Goal: Information Seeking & Learning: Learn about a topic

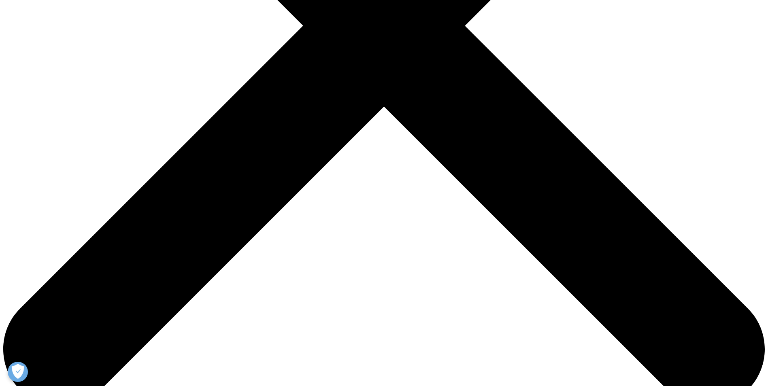
scroll to position [361, 0]
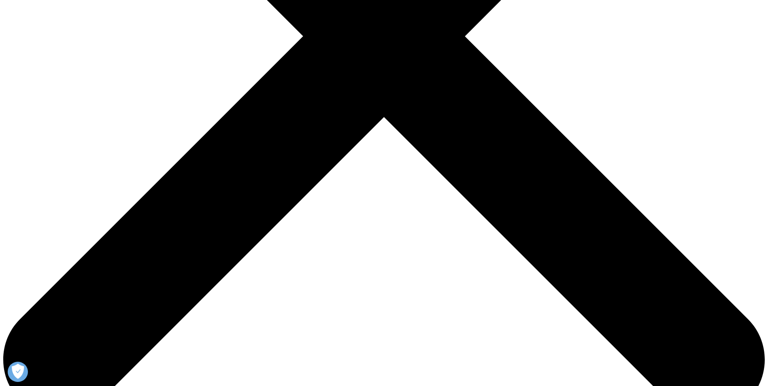
scroll to position [357, 0]
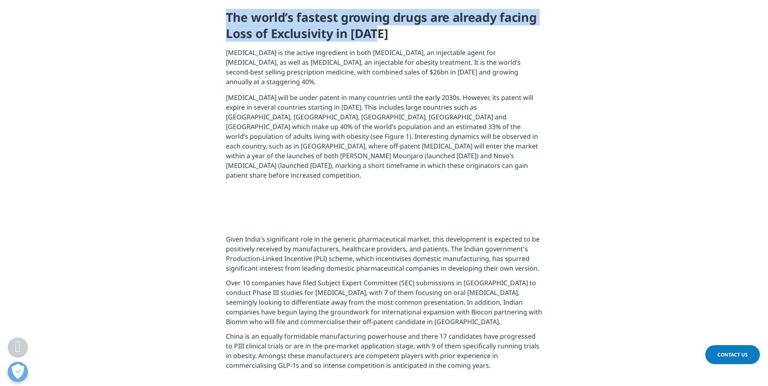
drag, startPoint x: 381, startPoint y: 35, endPoint x: 220, endPoint y: 16, distance: 161.4
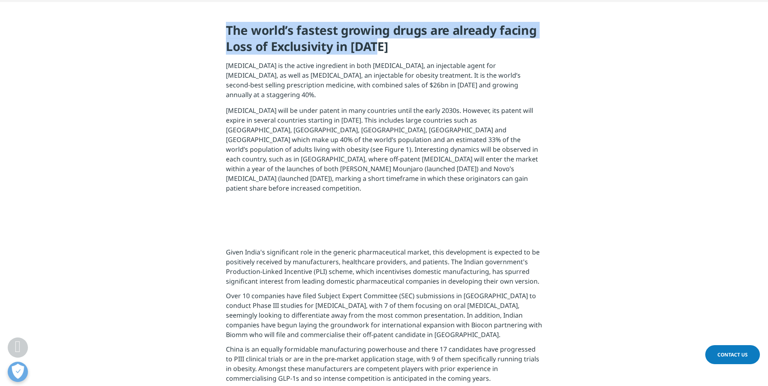
click at [220, 16] on section "The world’s fastest growing drugs are already facing Loss of Exclusivity in [DA…" at bounding box center [384, 110] width 768 height 217
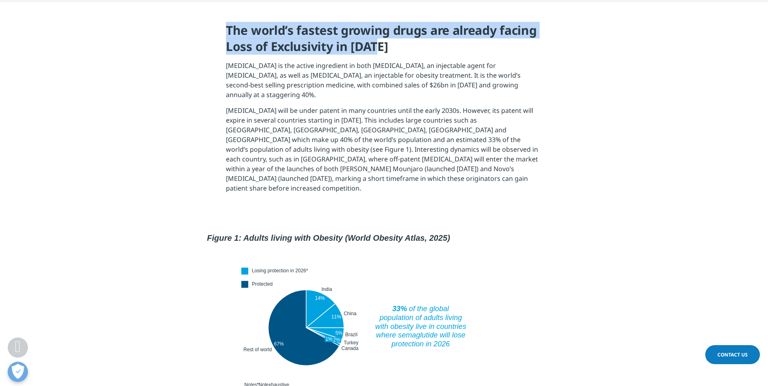
copy h4 "The world’s fastest growing drugs are already facing Loss of Exclusivity in [DA…"
click at [346, 274] on img at bounding box center [384, 307] width 364 height 177
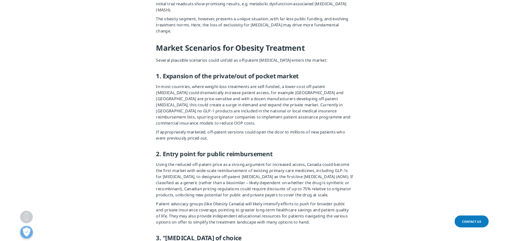
scroll to position [1073, 0]
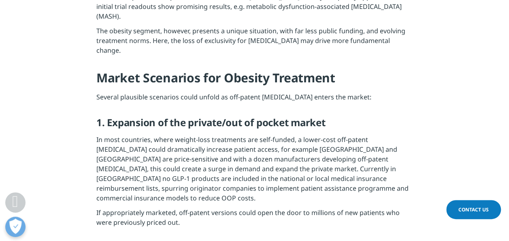
click at [125, 116] on h5 "1. Expansion of the private/out of pocket market" at bounding box center [254, 125] width 316 height 18
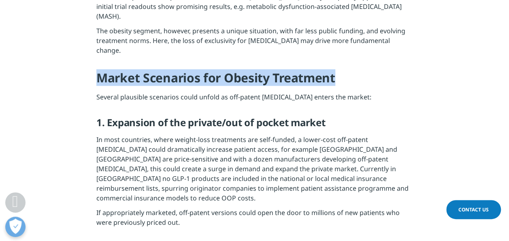
drag, startPoint x: 343, startPoint y: 16, endPoint x: 99, endPoint y: 19, distance: 243.8
click at [99, 70] on h4 "Market Scenarios for Obesity Treatment" at bounding box center [254, 81] width 316 height 22
copy h4 "Market Scenarios for Obesity Treatment"
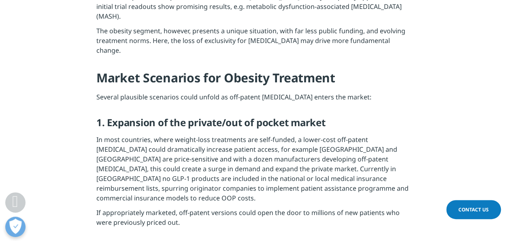
drag, startPoint x: 180, startPoint y: 66, endPoint x: 223, endPoint y: 72, distance: 43.6
click at [180, 116] on h5 "1. Expansion of the private/out of pocket market" at bounding box center [254, 125] width 316 height 18
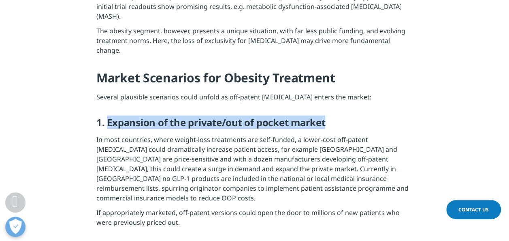
drag, startPoint x: 337, startPoint y: 60, endPoint x: 106, endPoint y: 57, distance: 230.8
click at [106, 116] on h5 "1. Expansion of the private/out of pocket market" at bounding box center [254, 125] width 316 height 18
copy h5 "Expansion of the private/out of pocket market"
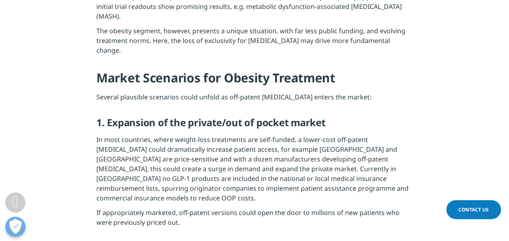
click at [236, 134] on p "In most countries, where weight-loss treatments are self-funded, a lower-cost o…" at bounding box center [254, 170] width 316 height 73
drag, startPoint x: 288, startPoint y: 176, endPoint x: 108, endPoint y: 177, distance: 180.2
copy h5 "Entry point for public reimbursement"
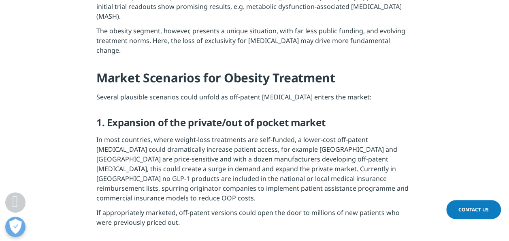
click at [312, 207] on p "If appropriately marketed, off-patent versions could open the door to millions …" at bounding box center [254, 219] width 316 height 24
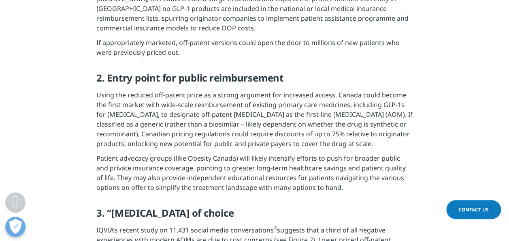
scroll to position [1243, 0]
drag, startPoint x: 253, startPoint y: 144, endPoint x: 108, endPoint y: 139, distance: 145.4
click at [108, 206] on h5 "3. “[MEDICAL_DATA] of choice" at bounding box center [254, 215] width 316 height 18
copy h5 "“[MEDICAL_DATA] of choice"
click at [313, 206] on h5 "3. “[MEDICAL_DATA] of choice" at bounding box center [254, 215] width 316 height 18
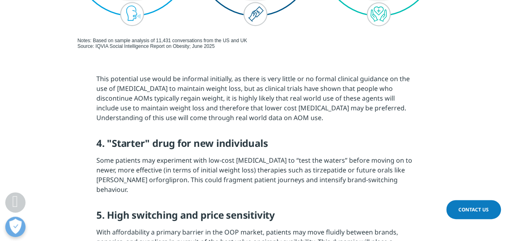
scroll to position [1663, 0]
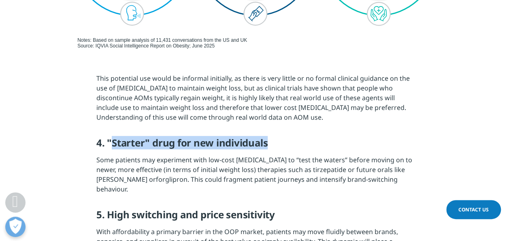
drag, startPoint x: 273, startPoint y: 74, endPoint x: 109, endPoint y: 76, distance: 163.6
click at [109, 136] on h5 "4. "Starter" drug for new individuals" at bounding box center [254, 145] width 316 height 18
drag, startPoint x: 109, startPoint y: 76, endPoint x: 307, endPoint y: 75, distance: 197.6
click at [307, 136] on h5 "4. "Starter" drug for new individuals" at bounding box center [254, 145] width 316 height 18
click at [280, 136] on h5 "4. "Starter" drug for new individuals" at bounding box center [254, 145] width 316 height 18
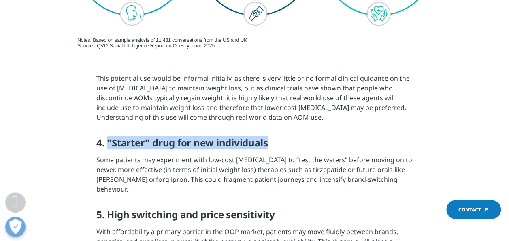
drag, startPoint x: 275, startPoint y: 73, endPoint x: 106, endPoint y: 68, distance: 168.9
click at [106, 136] on h5 "4. "Starter" drug for new individuals" at bounding box center [254, 145] width 316 height 18
copy h5 ""Starter" drug for new individuals"
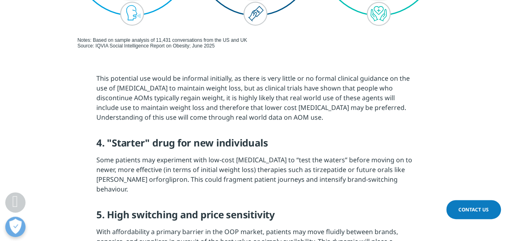
click at [253, 208] on h5 "5. High switching and price sensitivity" at bounding box center [254, 217] width 316 height 18
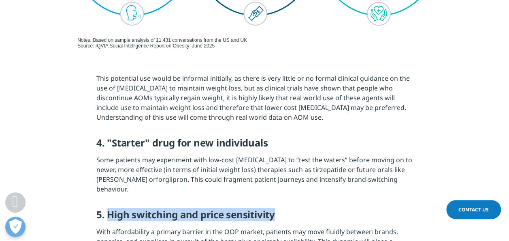
drag, startPoint x: 277, startPoint y: 132, endPoint x: 108, endPoint y: 136, distance: 168.5
click at [108, 208] on h5 "5. High switching and price sensitivity" at bounding box center [254, 217] width 316 height 18
copy h5 "High switching and price sensitivity"
click at [402, 208] on h5 "5. High switching and price sensitivity" at bounding box center [254, 217] width 316 height 18
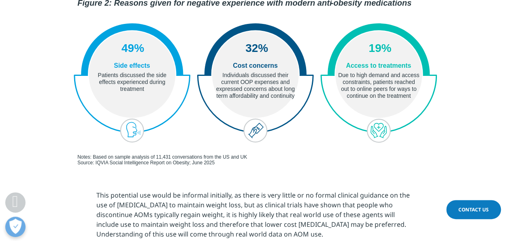
scroll to position [1548, 0]
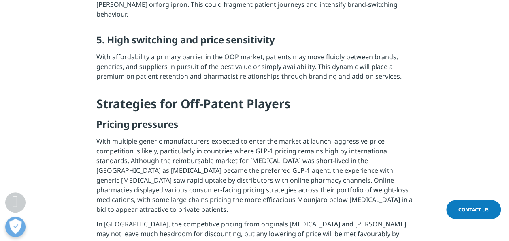
scroll to position [1843, 0]
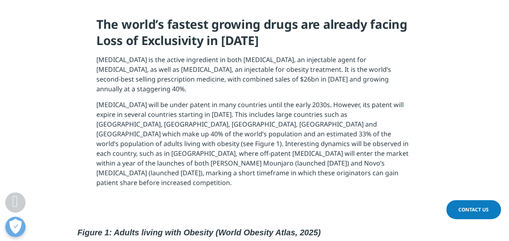
scroll to position [362, 0]
click at [441, 137] on section "The world’s fastest growing drugs are already facing Loss of Exclusivity in [DA…" at bounding box center [254, 104] width 509 height 217
click at [416, 113] on section "The world’s fastest growing drugs are already facing Loss of Exclusivity in [DA…" at bounding box center [254, 104] width 509 height 217
click at [441, 97] on section "The world’s fastest growing drugs are already facing Loss of Exclusivity in [DA…" at bounding box center [254, 104] width 509 height 217
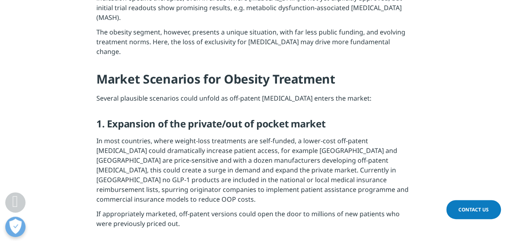
scroll to position [1078, 0]
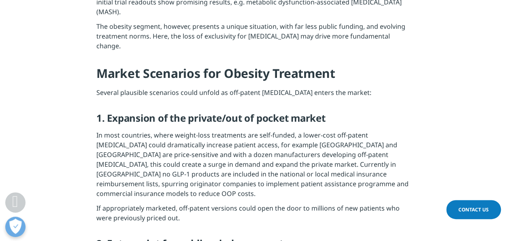
click at [441, 124] on section "Given India's significant role in the generic pharmaceutical market, this devel…" at bounding box center [254, 66] width 509 height 776
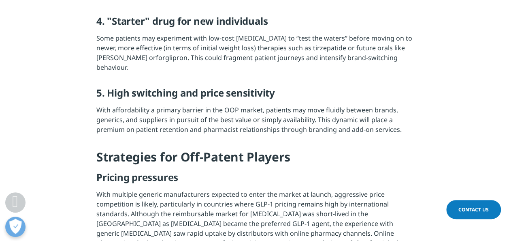
scroll to position [1778, 0]
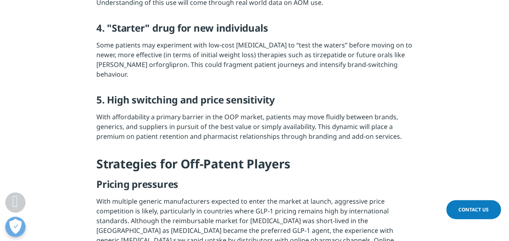
drag, startPoint x: 442, startPoint y: 122, endPoint x: 460, endPoint y: 119, distance: 18.0
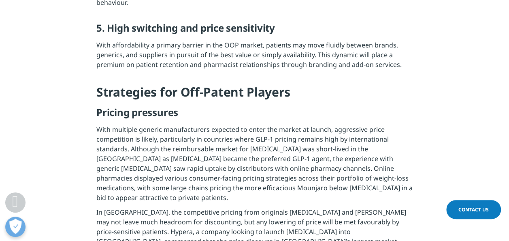
scroll to position [1850, 0]
click at [377, 124] on p "With multiple generic manufacturers expected to enter the market at launch, agg…" at bounding box center [254, 165] width 316 height 83
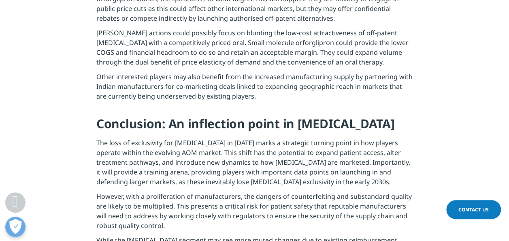
scroll to position [2762, 0]
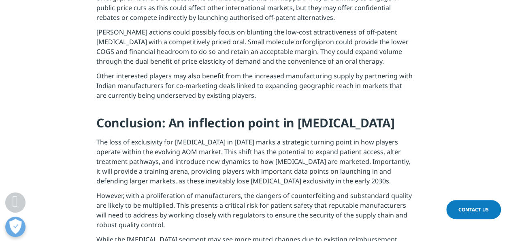
click at [279, 137] on p "The loss of exclusivity for [MEDICAL_DATA] in [DATE] marks a strategic turning …" at bounding box center [254, 163] width 316 height 53
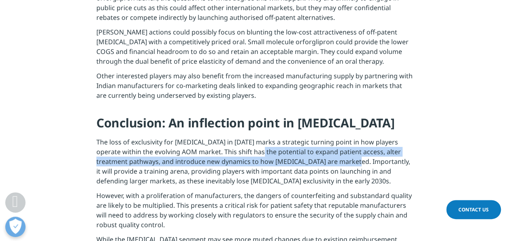
drag, startPoint x: 251, startPoint y: 59, endPoint x: 336, endPoint y: 69, distance: 85.6
click at [336, 137] on p "The loss of exclusivity for [MEDICAL_DATA] in [DATE] marks a strategic turning …" at bounding box center [254, 163] width 316 height 53
copy p "potential to expand patient access, alter treatment pathways, and introduce new…"
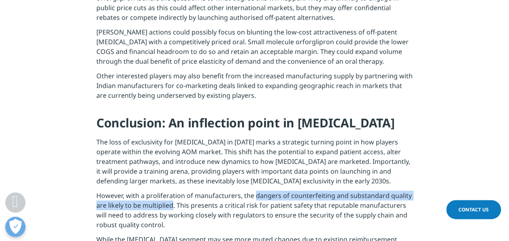
drag, startPoint x: 253, startPoint y: 101, endPoint x: 172, endPoint y: 114, distance: 82.8
click at [172, 190] on p "However, with a proliferation of manufacturers, the dangers of counterfeiting a…" at bounding box center [254, 212] width 316 height 44
copy p "dangers of counterfeiting and substandard quality are likely to be multiplied"
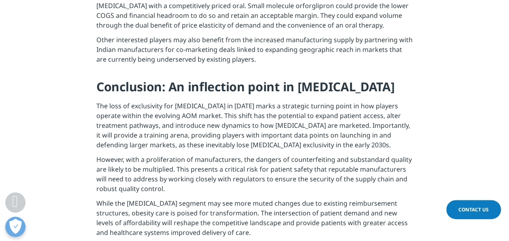
scroll to position [2765, 0]
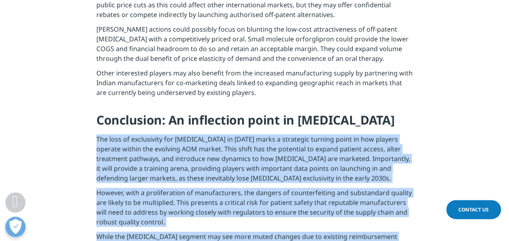
drag, startPoint x: 248, startPoint y: 177, endPoint x: 86, endPoint y: 44, distance: 210.0
copy div "The loss of exclusivity for [MEDICAL_DATA] in [DATE] marks a strategic turning …"
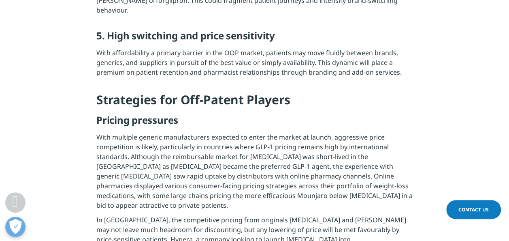
scroll to position [1845, 0]
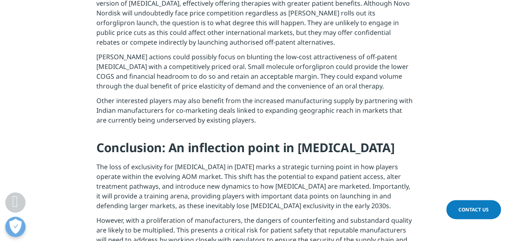
scroll to position [2738, 0]
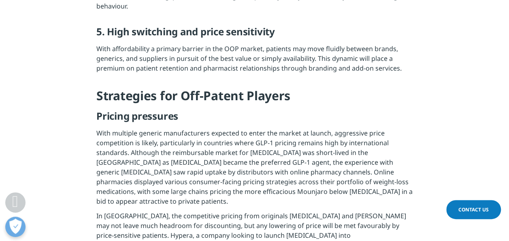
scroll to position [1850, 0]
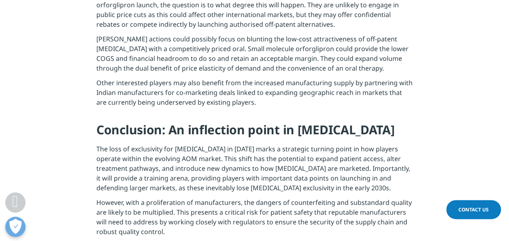
scroll to position [2757, 0]
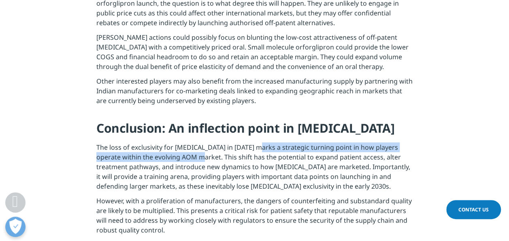
drag, startPoint x: 258, startPoint y: 53, endPoint x: 193, endPoint y: 63, distance: 65.5
click at [193, 142] on p "The loss of exclusivity for [MEDICAL_DATA] in [DATE] marks a strategic turning …" at bounding box center [254, 168] width 316 height 53
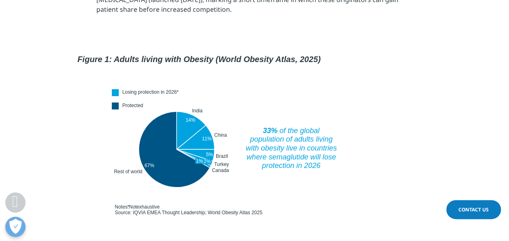
scroll to position [536, 0]
